Goal: Task Accomplishment & Management: Use online tool/utility

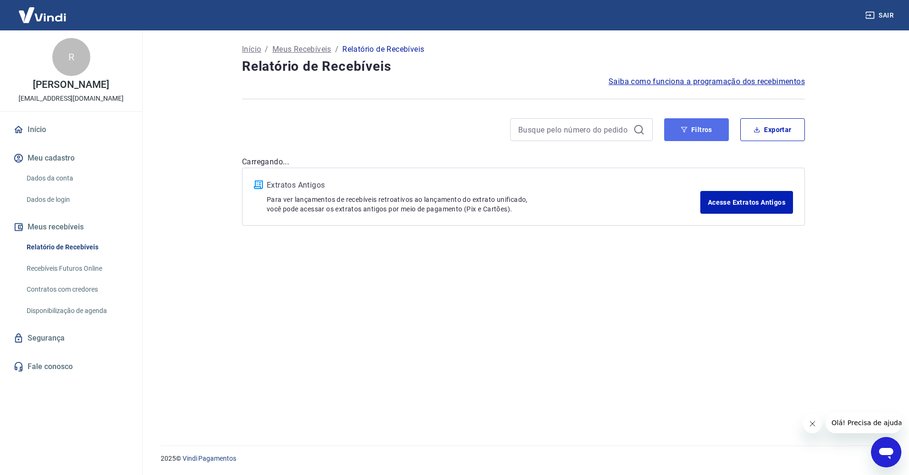
click at [675, 133] on button "Filtros" at bounding box center [696, 129] width 65 height 23
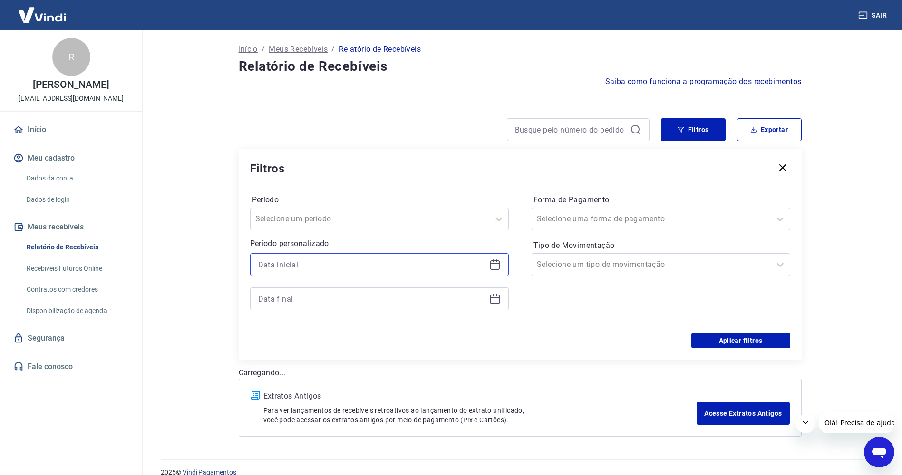
click at [374, 268] on input at bounding box center [371, 265] width 227 height 14
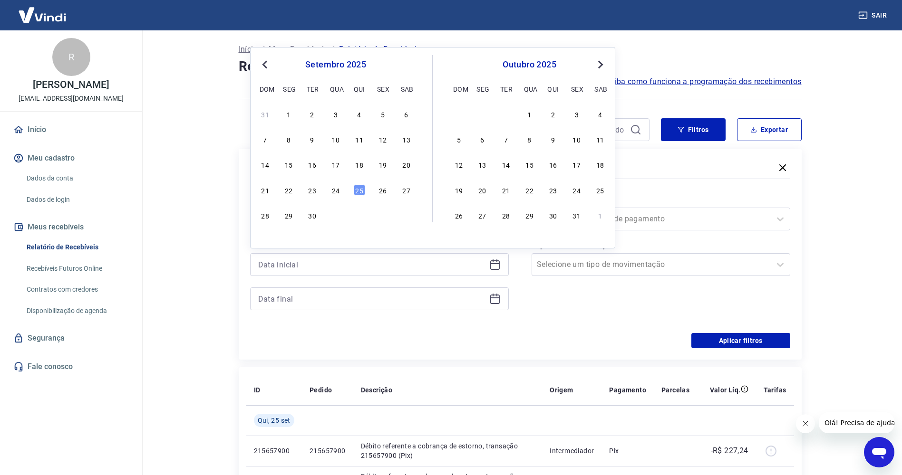
click at [342, 192] on div "21 22 23 24 25 26 27" at bounding box center [335, 190] width 155 height 14
click at [338, 192] on div "24" at bounding box center [335, 189] width 11 height 11
type input "[DATE]"
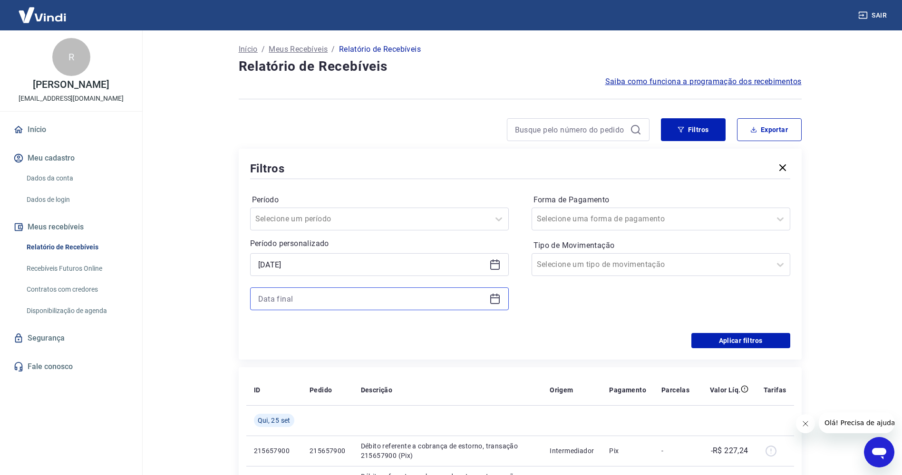
click at [377, 297] on input at bounding box center [371, 299] width 227 height 14
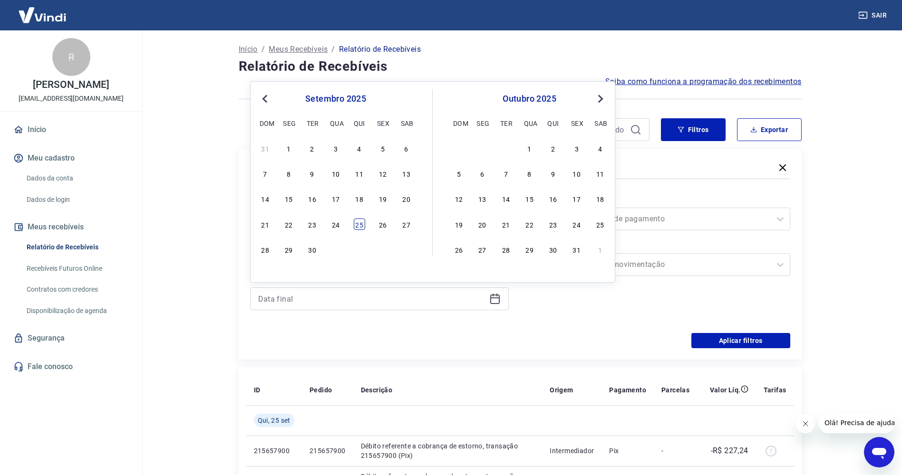
click at [359, 221] on div "25" at bounding box center [359, 224] width 11 height 11
type input "[DATE]"
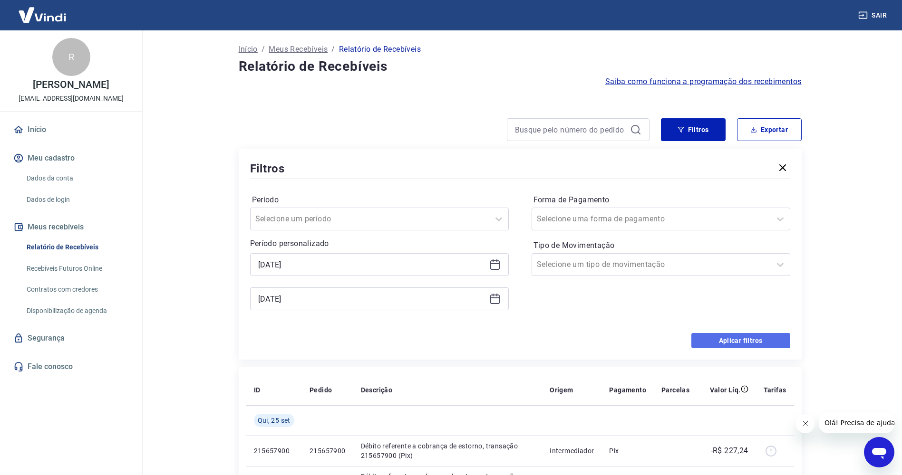
click at [697, 340] on button "Aplicar filtros" at bounding box center [740, 340] width 99 height 15
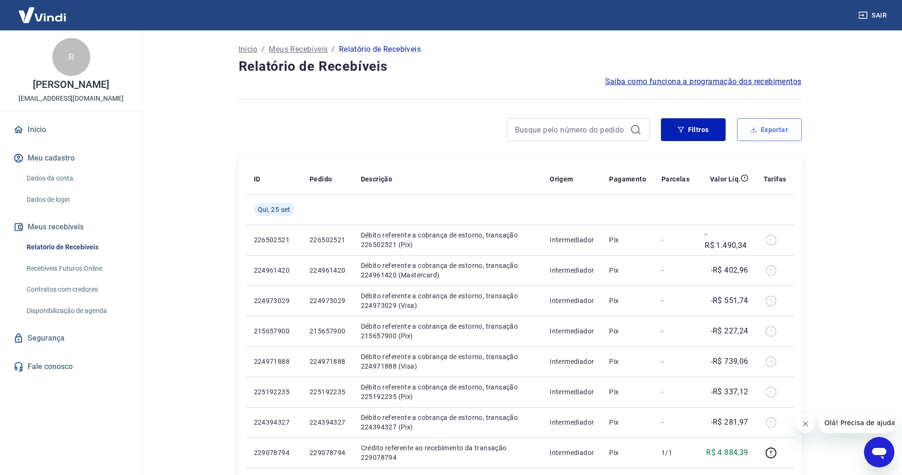
click at [752, 137] on button "Exportar" at bounding box center [769, 129] width 65 height 23
type input "[DATE]"
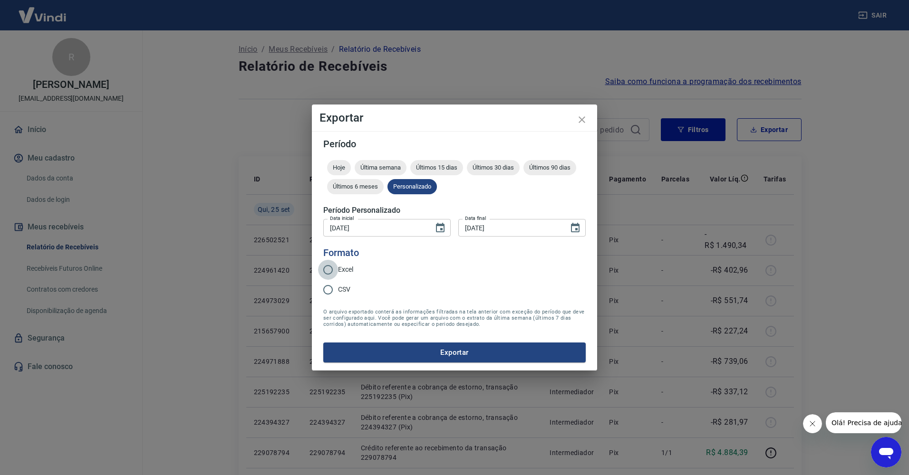
click at [329, 272] on input "Excel" at bounding box center [328, 270] width 20 height 20
radio input "true"
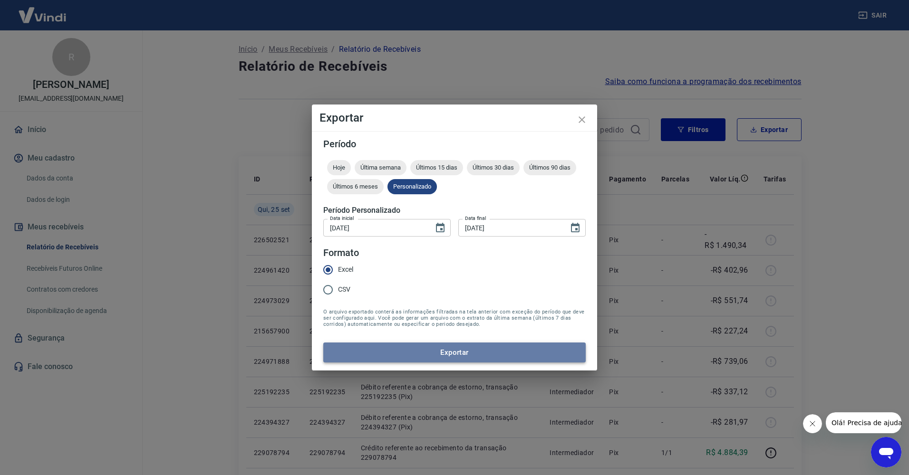
click at [450, 353] on button "Exportar" at bounding box center [454, 353] width 262 height 20
